Goal: Task Accomplishment & Management: Complete application form

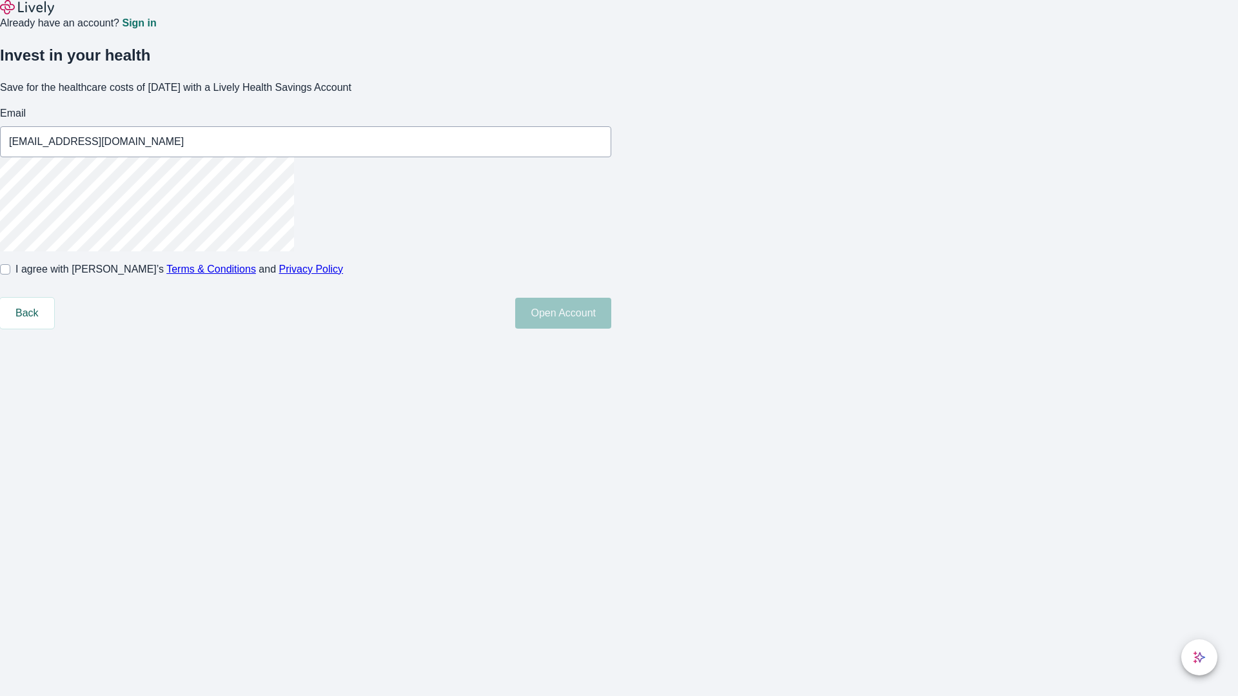
click at [10, 275] on input "I agree with Lively’s Terms & Conditions and Privacy Policy" at bounding box center [5, 269] width 10 height 10
checkbox input "true"
click at [611, 329] on button "Open Account" at bounding box center [563, 313] width 96 height 31
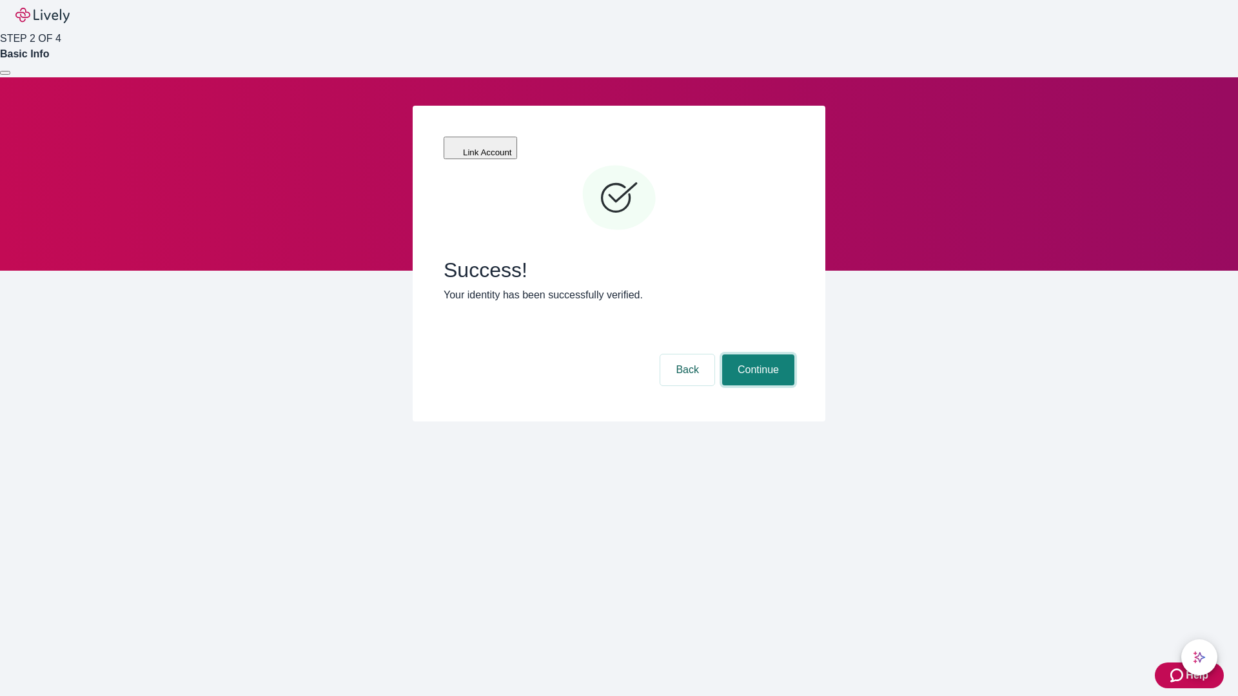
click at [756, 355] on button "Continue" at bounding box center [758, 370] width 72 height 31
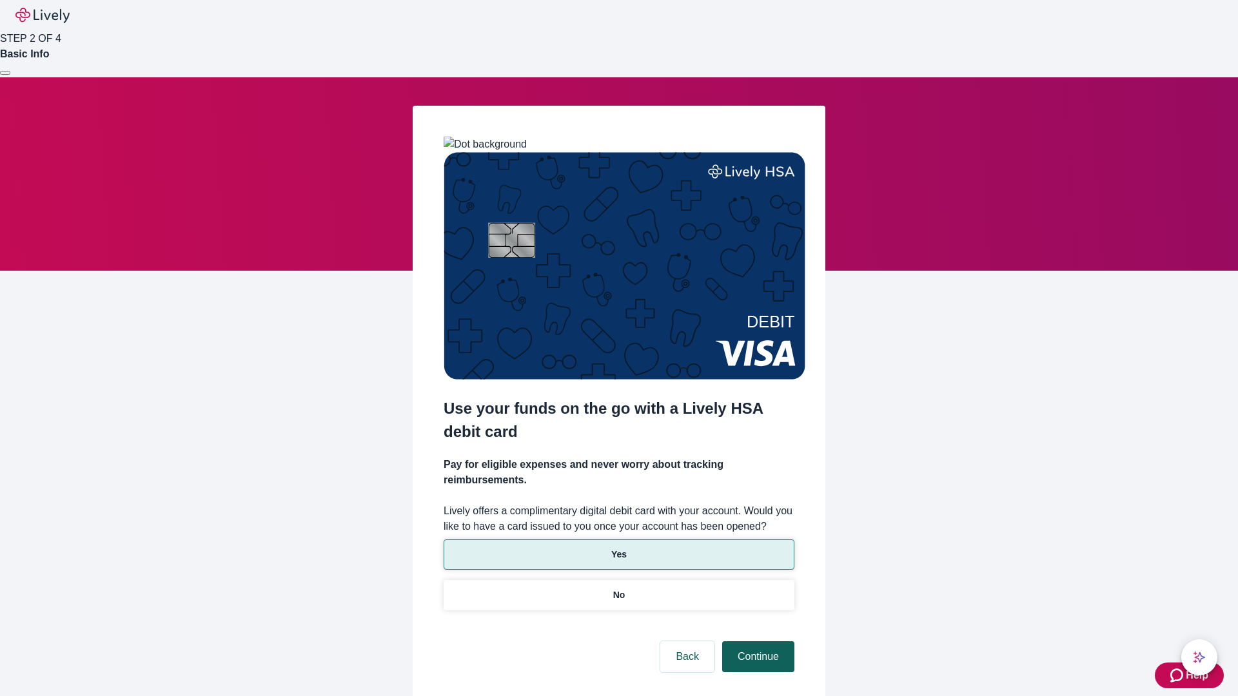
click at [618, 548] on p "Yes" at bounding box center [618, 555] width 15 height 14
click at [756, 642] on button "Continue" at bounding box center [758, 657] width 72 height 31
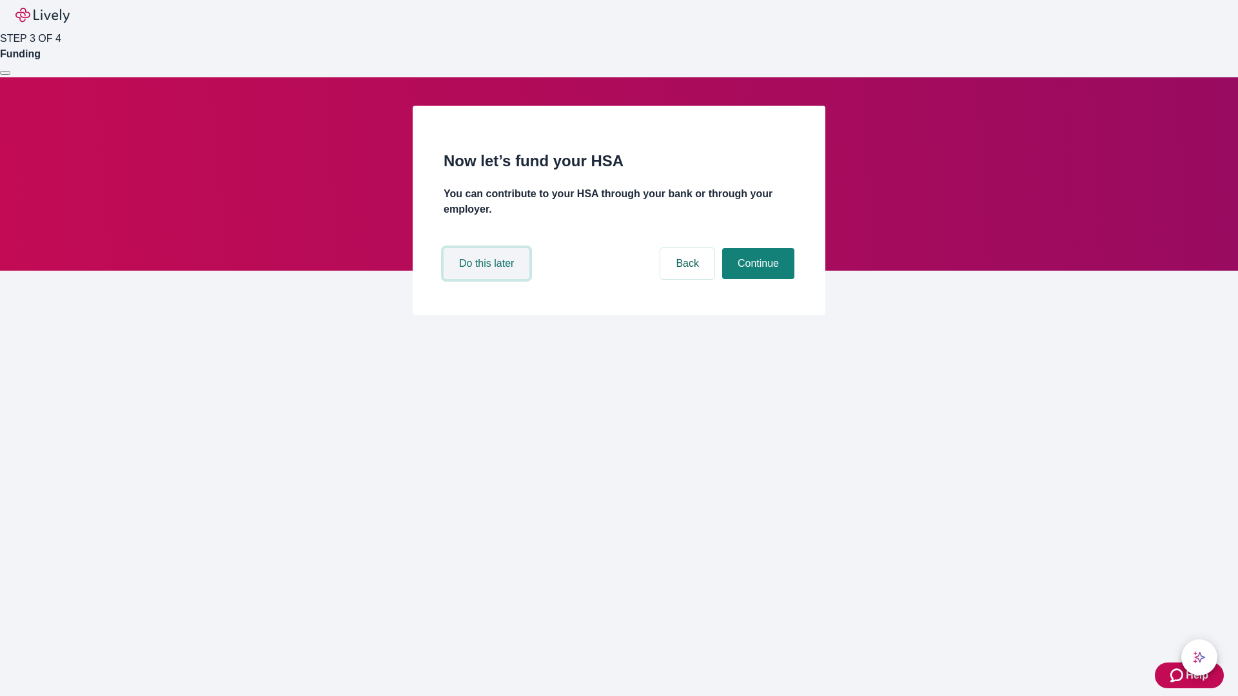
click at [488, 279] on button "Do this later" at bounding box center [487, 263] width 86 height 31
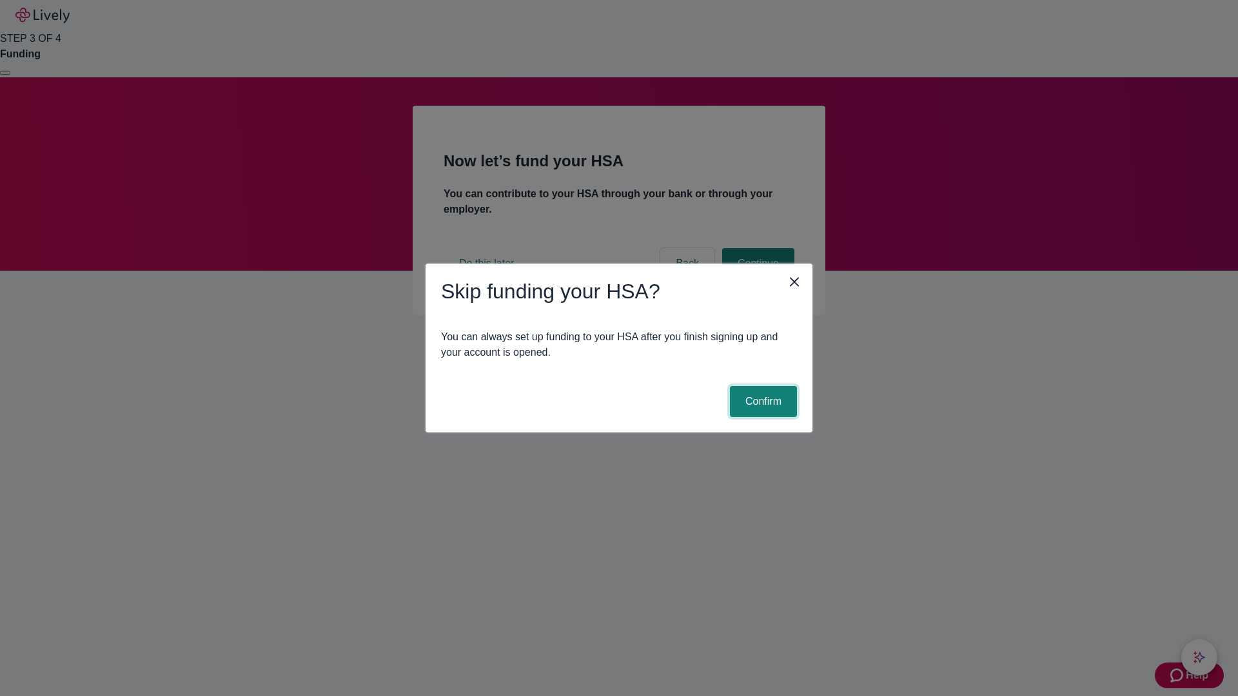
click at [762, 402] on button "Confirm" at bounding box center [763, 401] width 67 height 31
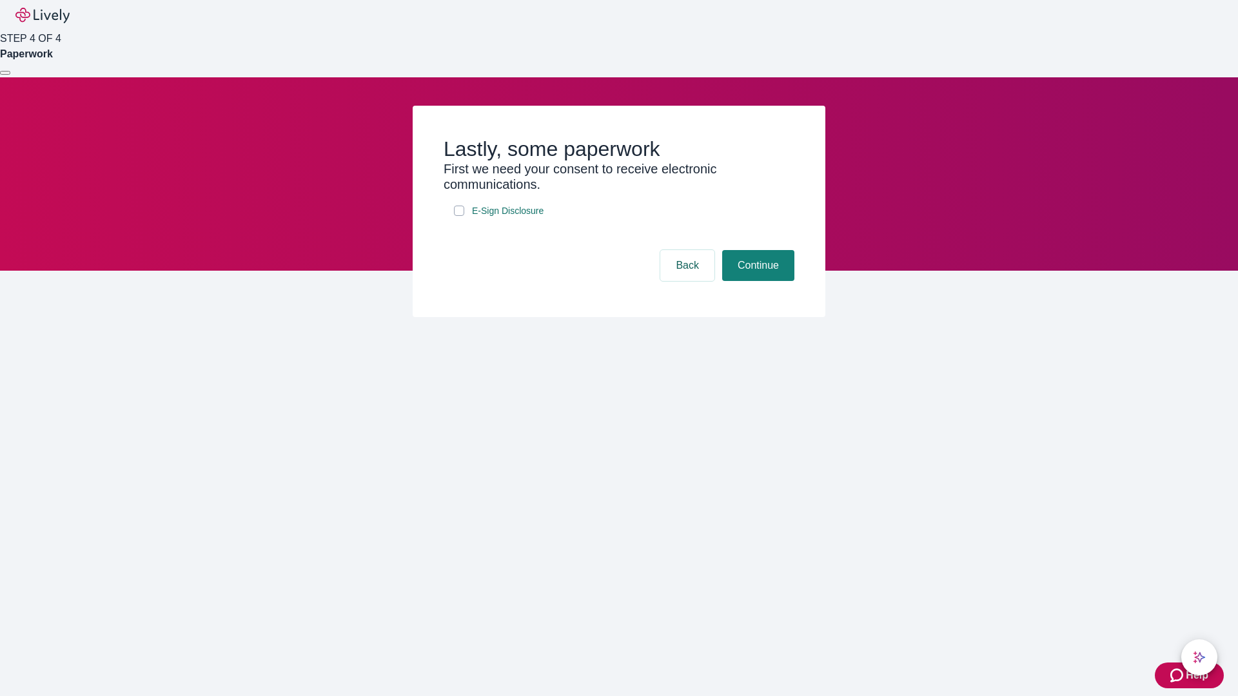
click at [459, 216] on input "E-Sign Disclosure" at bounding box center [459, 211] width 10 height 10
checkbox input "true"
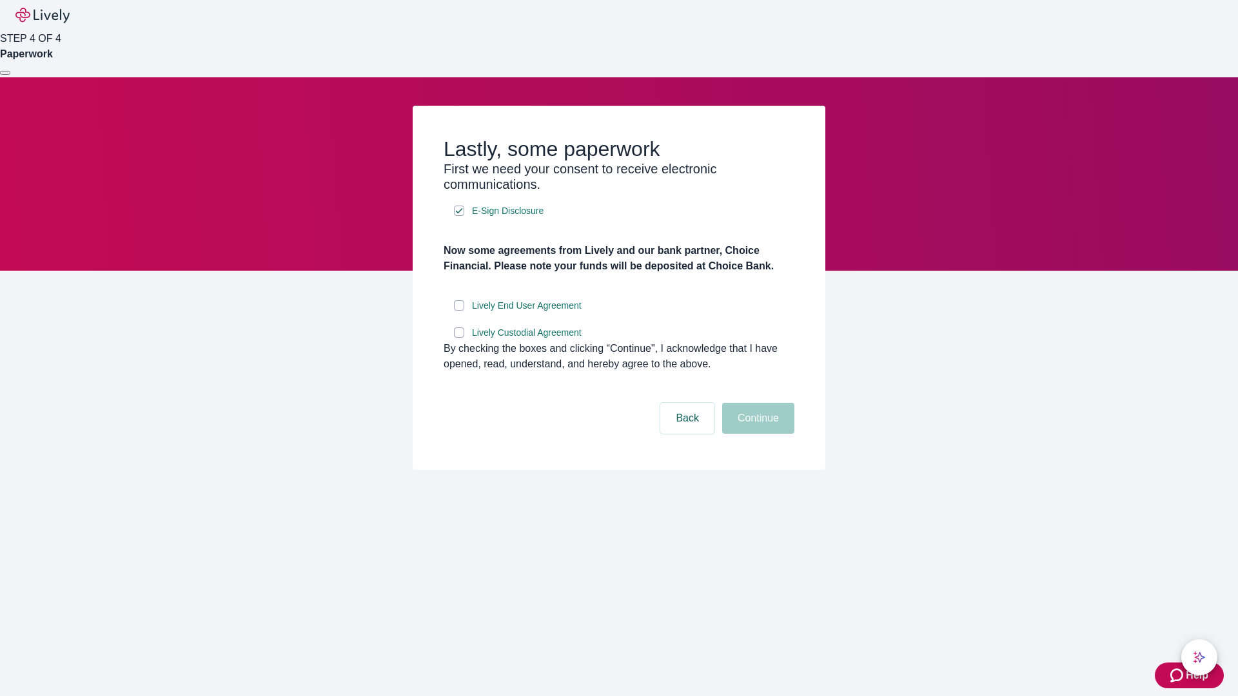
click at [459, 311] on input "Lively End User Agreement" at bounding box center [459, 305] width 10 height 10
checkbox input "true"
click at [459, 338] on input "Lively Custodial Agreement" at bounding box center [459, 333] width 10 height 10
checkbox input "true"
click at [756, 434] on button "Continue" at bounding box center [758, 418] width 72 height 31
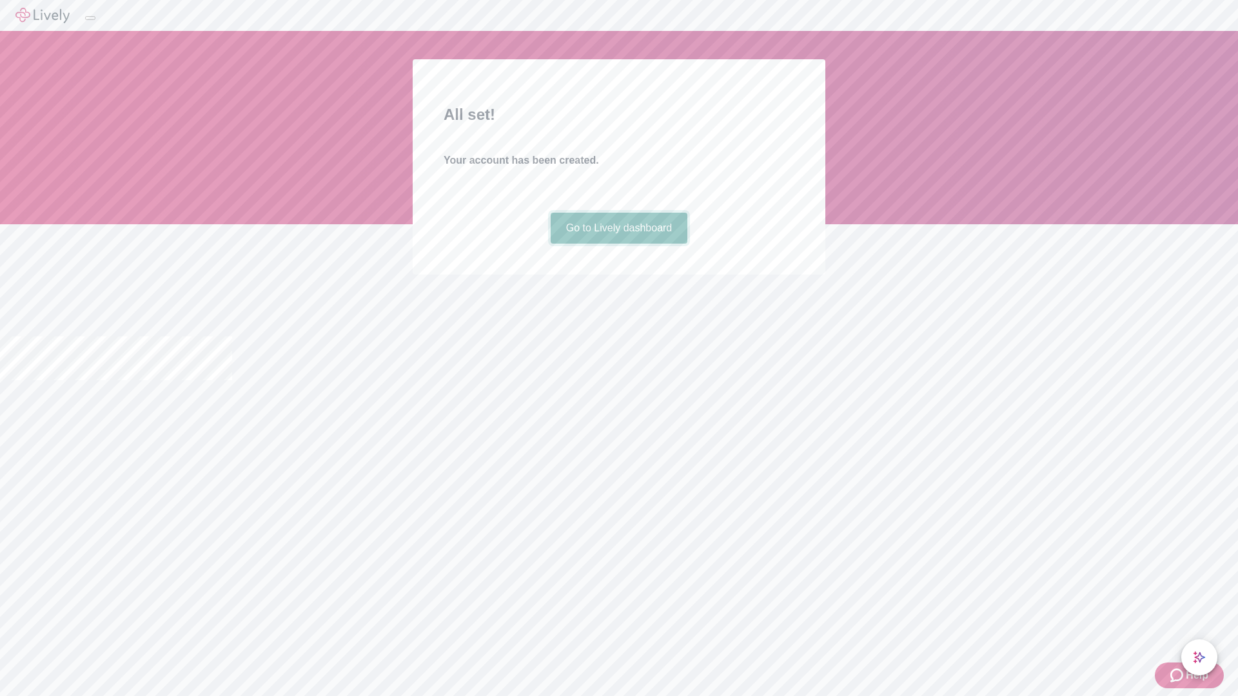
click at [618, 244] on link "Go to Lively dashboard" at bounding box center [619, 228] width 137 height 31
